Goal: Task Accomplishment & Management: Complete application form

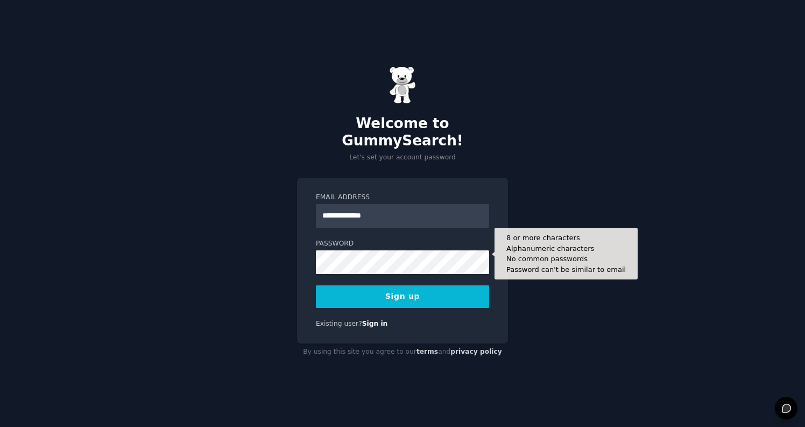
type input "**********"
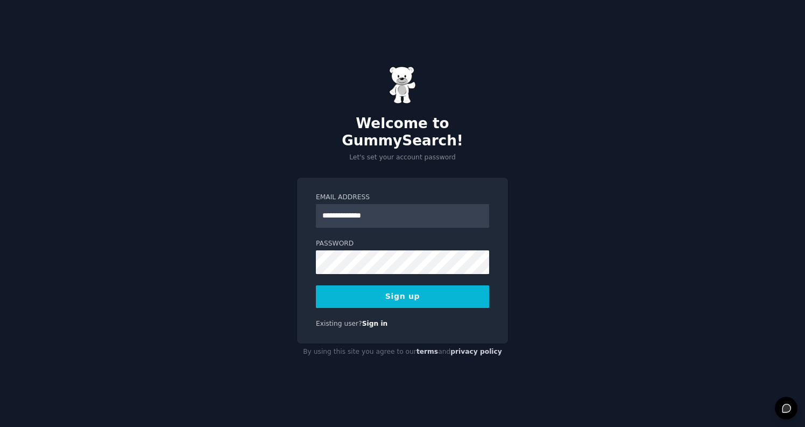
click at [404, 294] on button "Sign up" at bounding box center [402, 296] width 173 height 23
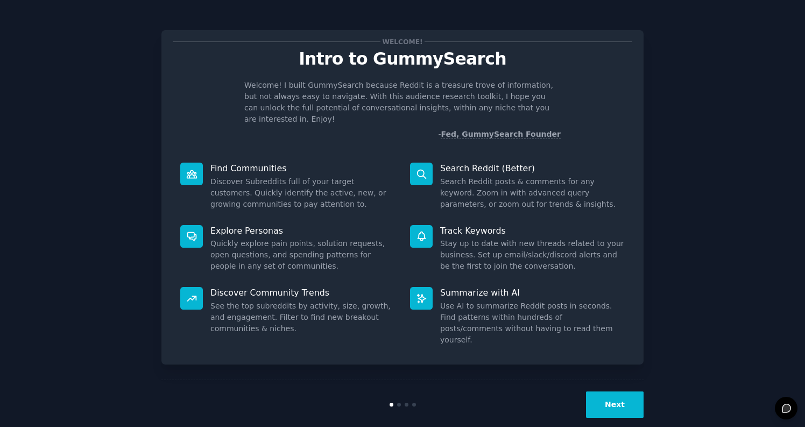
click at [627, 391] on button "Next" at bounding box center [615, 404] width 58 height 26
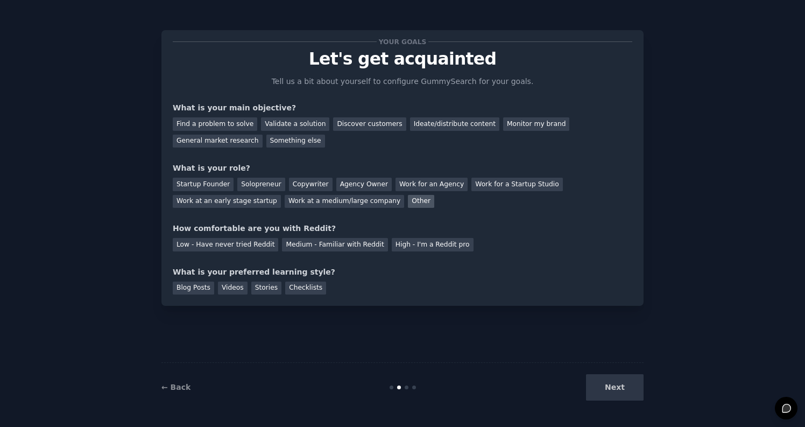
click at [408, 201] on div "Other" at bounding box center [421, 201] width 26 height 13
